Goal: Information Seeking & Learning: Learn about a topic

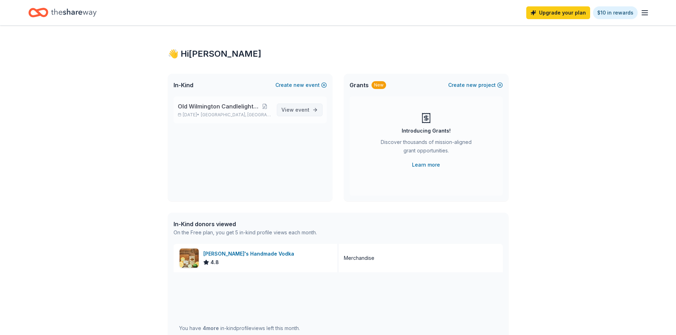
click at [298, 108] on span "event" at bounding box center [302, 110] width 14 height 6
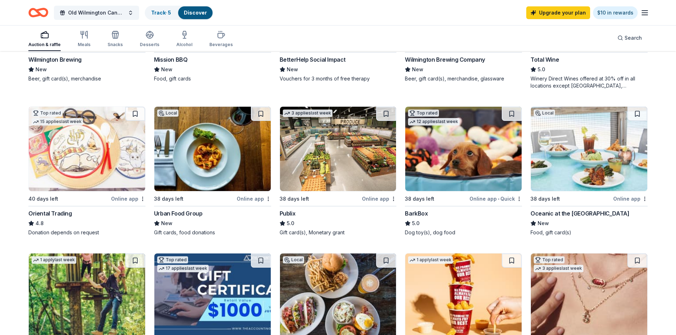
scroll to position [142, 0]
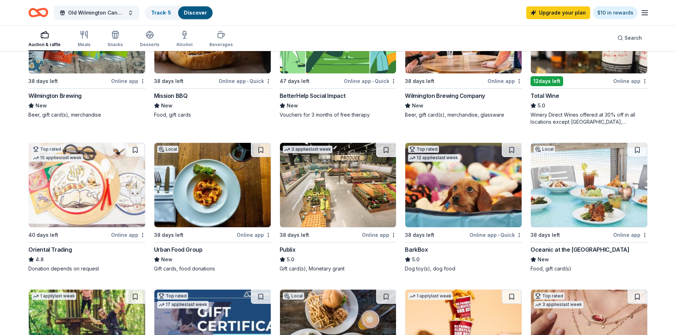
click at [463, 186] on img at bounding box center [463, 185] width 116 height 84
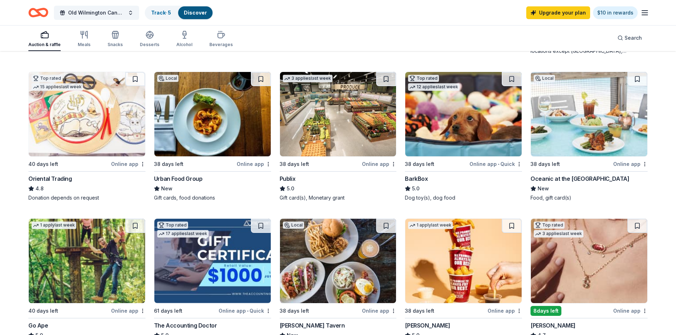
scroll to position [355, 0]
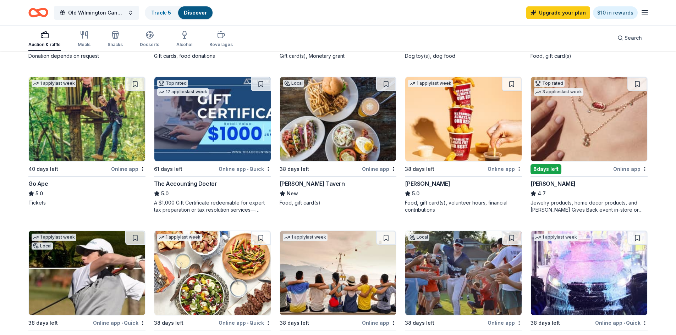
click at [565, 132] on img at bounding box center [589, 119] width 116 height 84
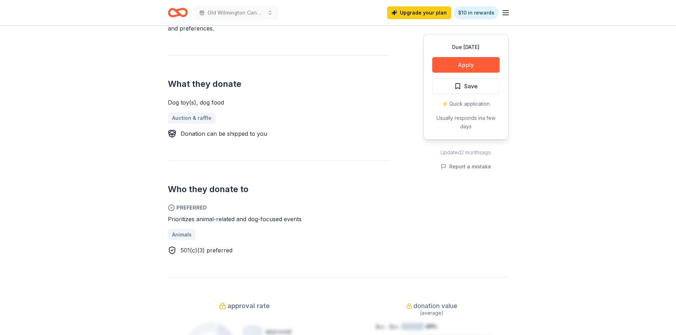
scroll to position [355, 0]
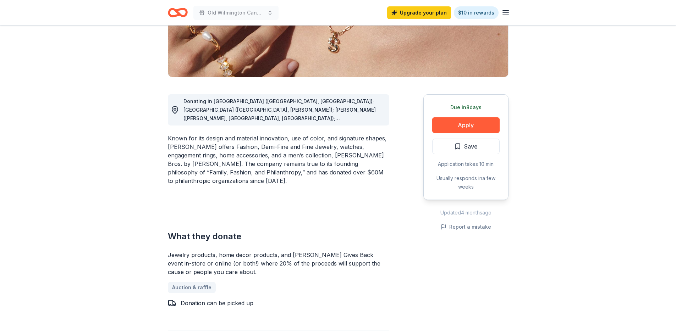
scroll to position [142, 0]
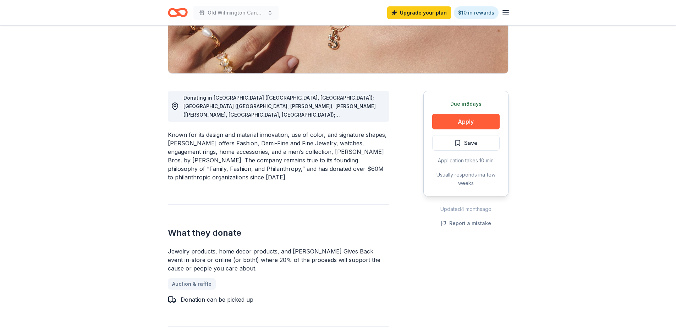
click at [263, 106] on span "Donating in AL (Birmingham, Huntsville); AR (Little Rock, Rogers); AZ (Chandler…" at bounding box center [279, 187] width 192 height 185
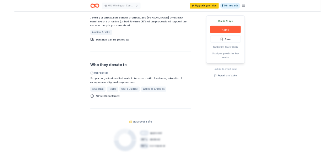
scroll to position [390, 0]
